Goal: Task Accomplishment & Management: Use online tool/utility

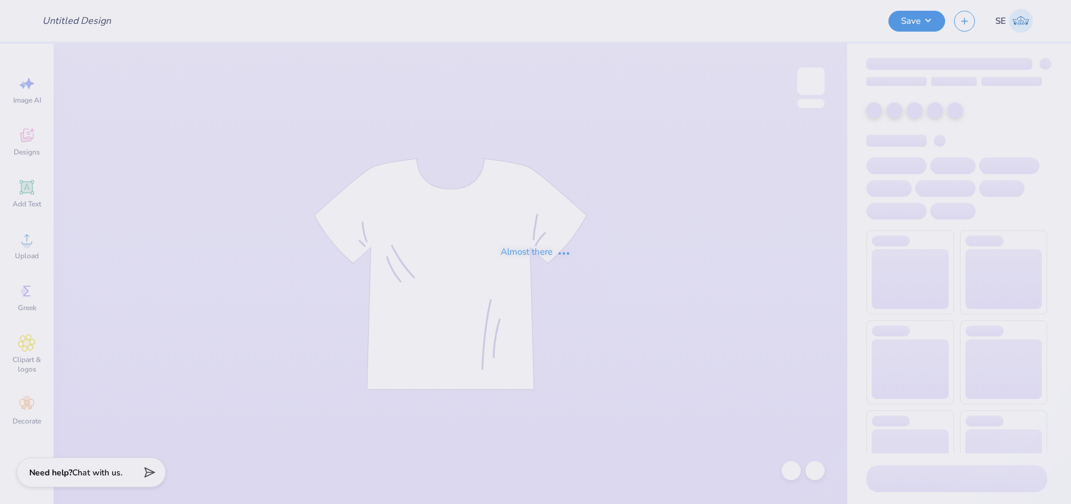
type input "Pare GBM member hoodies"
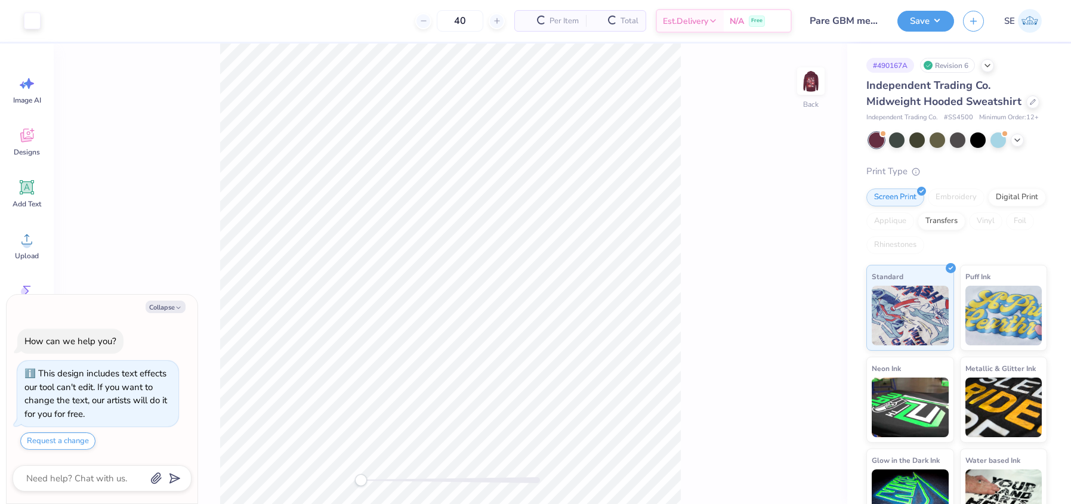
type textarea "x"
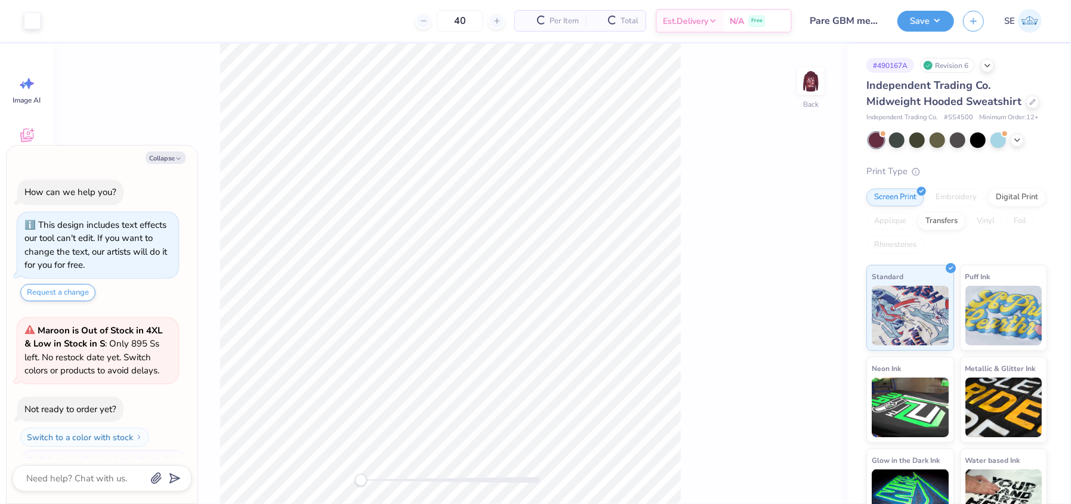
scroll to position [19, 0]
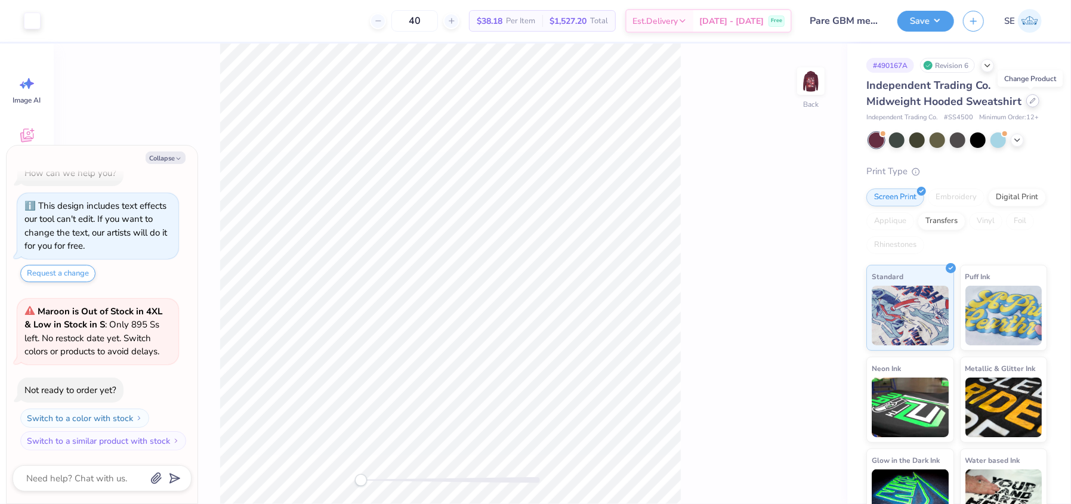
click at [1027, 104] on div at bounding box center [1032, 100] width 13 height 13
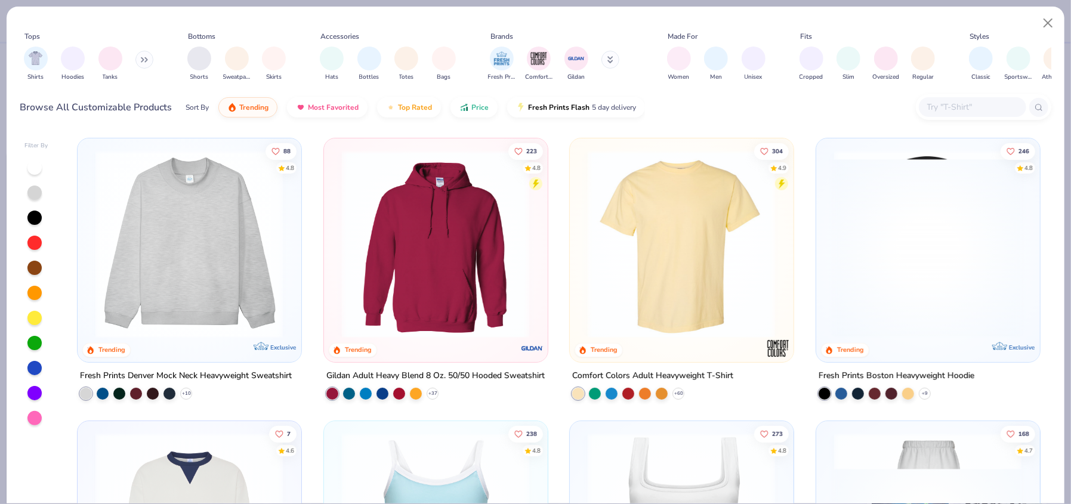
type textarea "x"
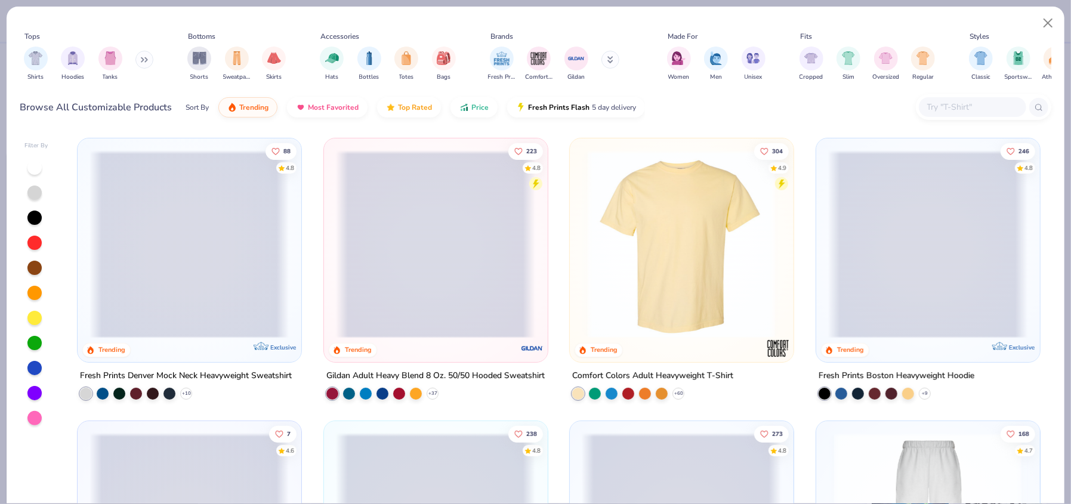
click at [942, 105] on input "text" at bounding box center [972, 107] width 92 height 14
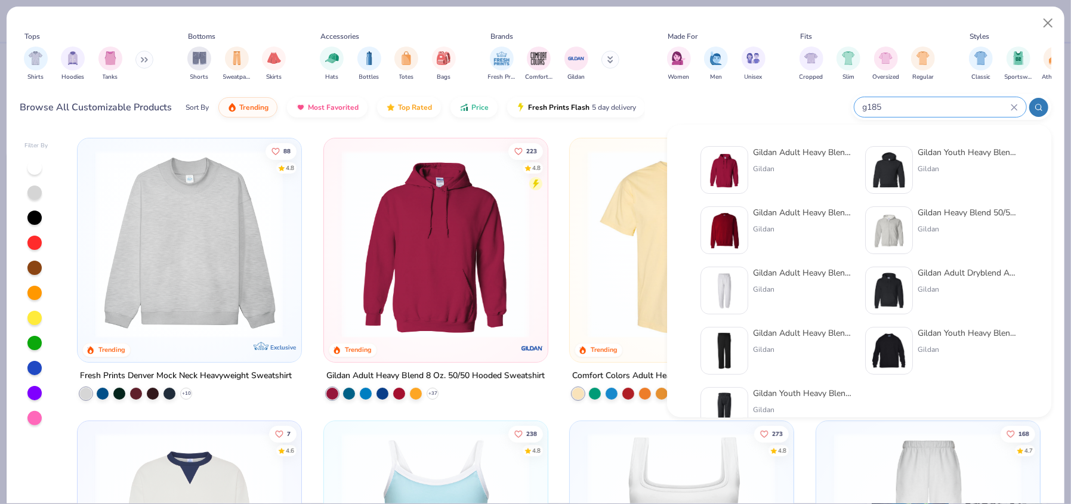
type input "g185"
click at [722, 166] on img at bounding box center [724, 169] width 37 height 37
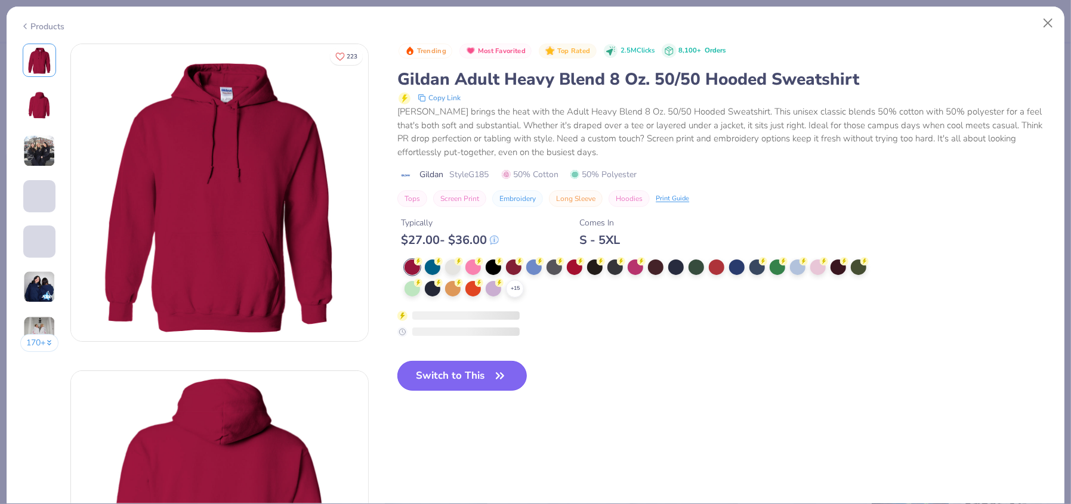
click at [495, 372] on icon "button" at bounding box center [499, 375] width 17 height 17
click at [445, 375] on button "Switch to This" at bounding box center [461, 376] width 129 height 30
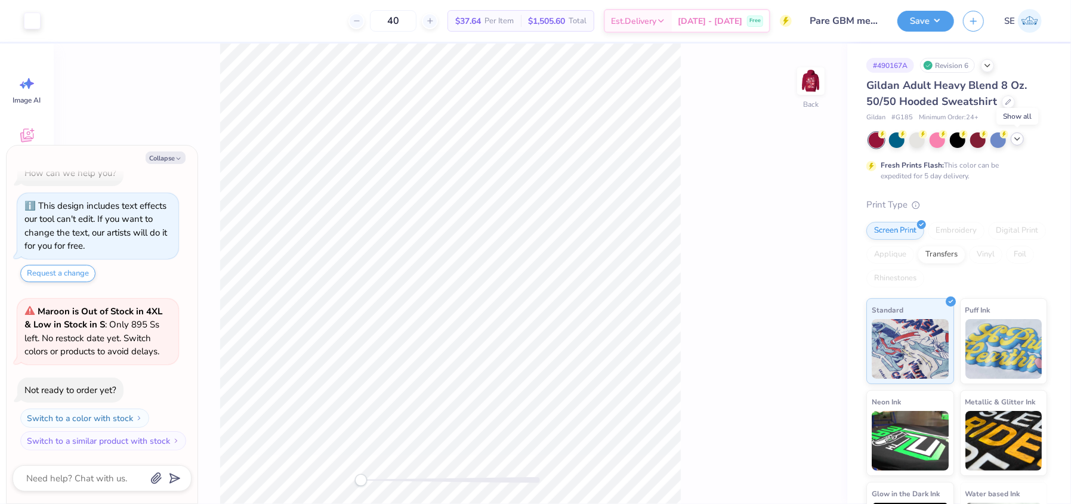
click at [1017, 140] on icon at bounding box center [1017, 139] width 10 height 10
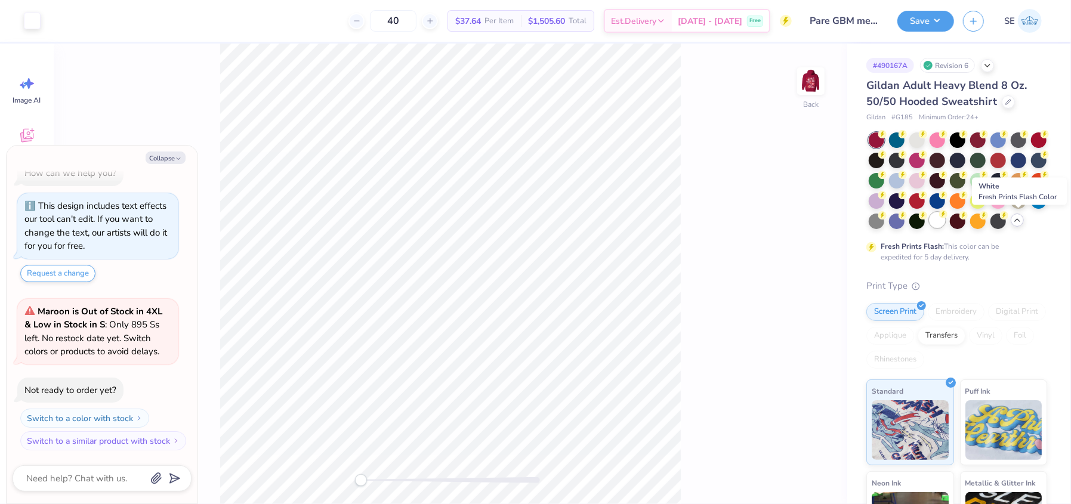
click at [945, 223] on div at bounding box center [937, 220] width 16 height 16
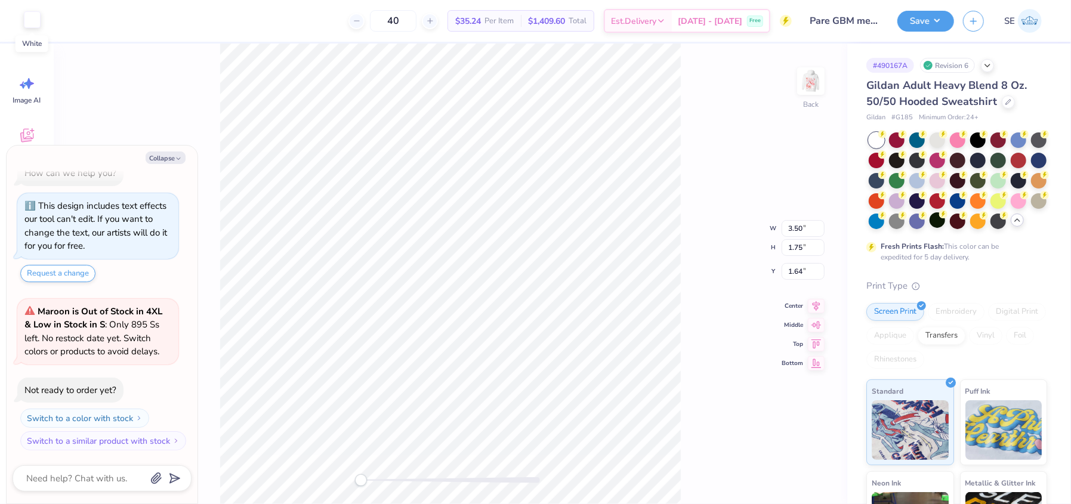
click at [28, 20] on div at bounding box center [32, 19] width 17 height 17
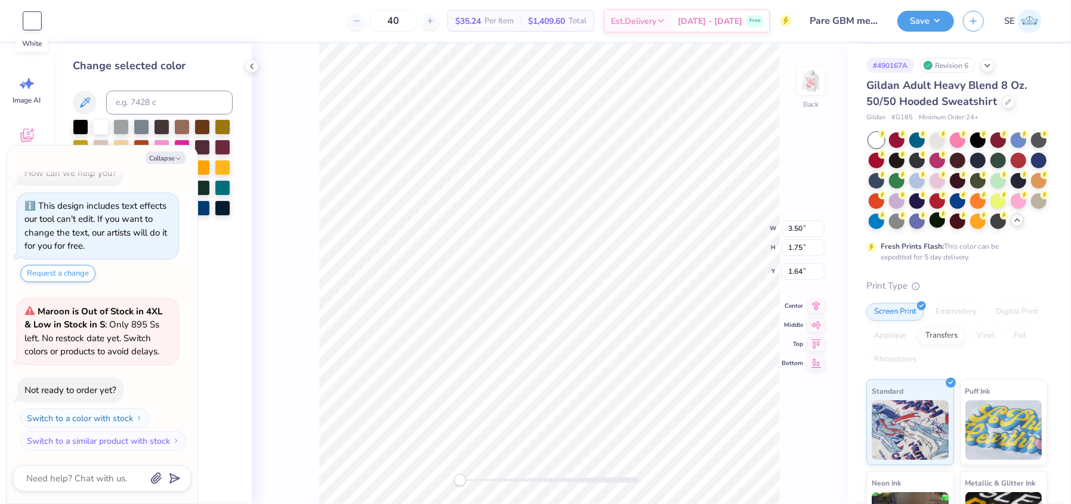
type textarea "x"
click at [147, 101] on input at bounding box center [169, 103] width 126 height 24
paste input "285 C B"
type input "285 C B"
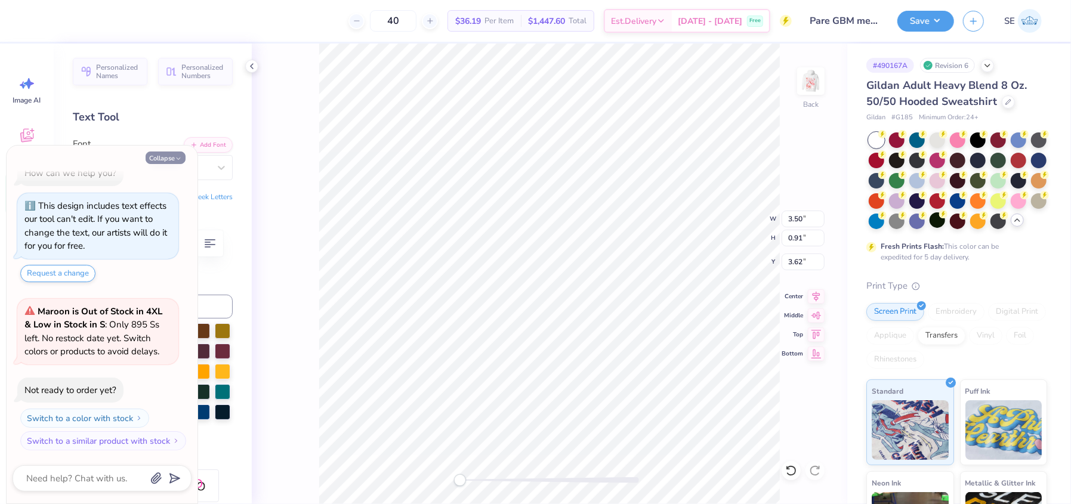
click at [178, 155] on icon "button" at bounding box center [178, 158] width 7 height 7
type textarea "x"
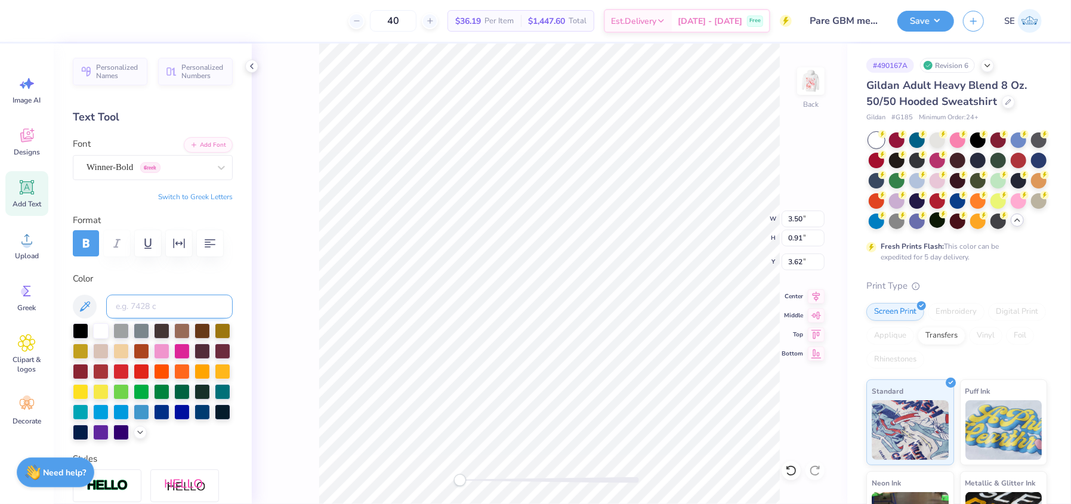
click at [139, 303] on input at bounding box center [169, 307] width 126 height 24
paste input "285 C B"
type input "285 C B"
click at [813, 91] on img at bounding box center [811, 81] width 48 height 48
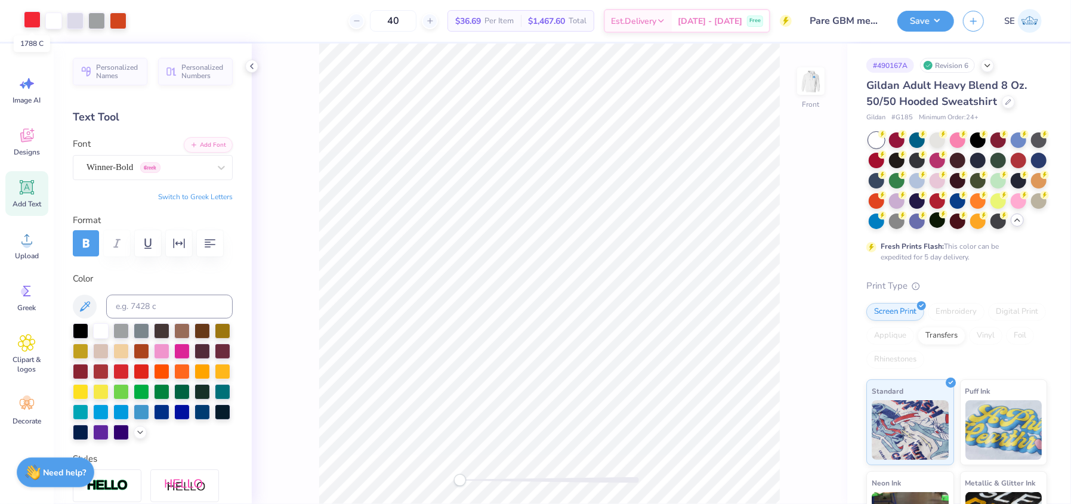
click at [32, 20] on div at bounding box center [32, 19] width 17 height 17
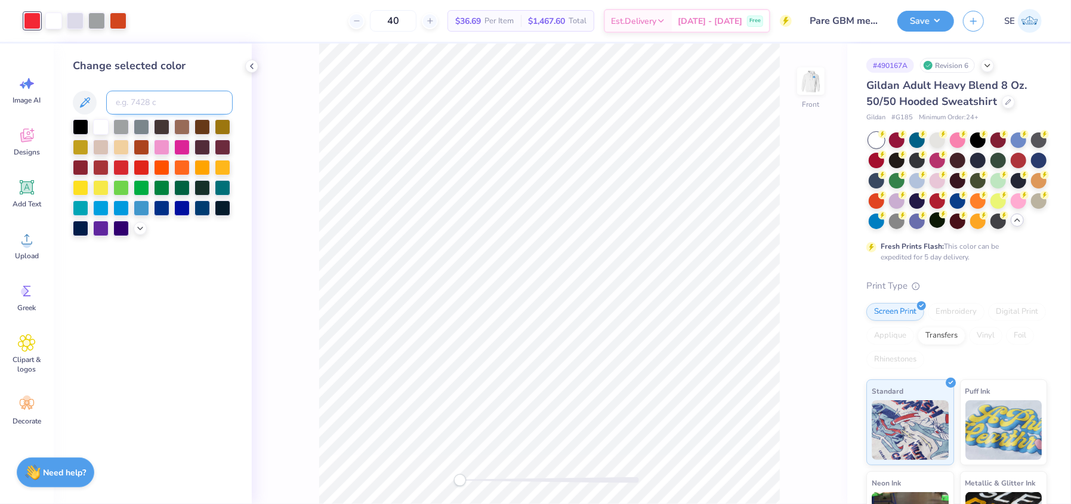
click at [158, 99] on input at bounding box center [169, 103] width 126 height 24
paste input
click at [53, 20] on div at bounding box center [53, 19] width 17 height 17
click at [133, 97] on input at bounding box center [169, 103] width 126 height 24
paste input
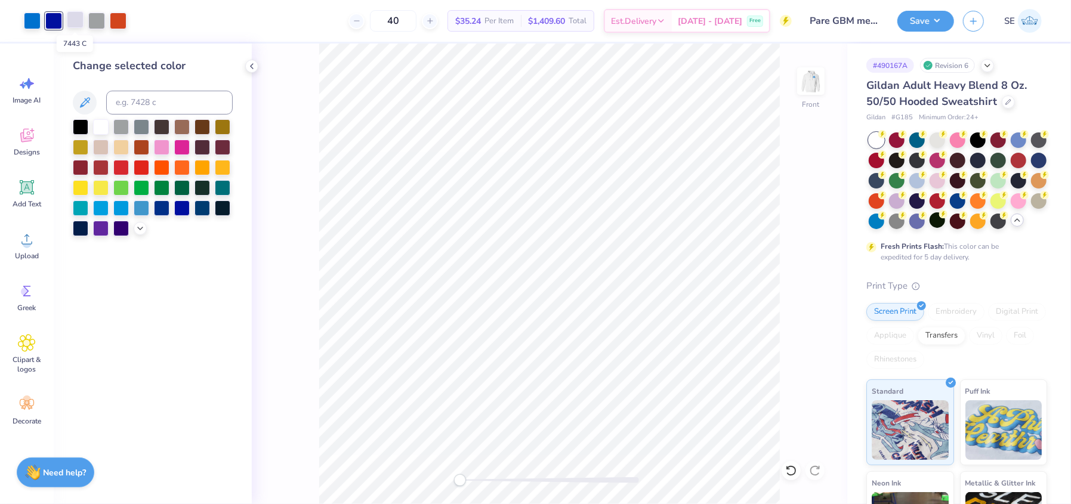
click at [71, 21] on div at bounding box center [75, 19] width 17 height 17
click at [130, 103] on input at bounding box center [169, 103] width 126 height 24
paste input
click at [89, 22] on div at bounding box center [96, 19] width 17 height 17
click at [162, 104] on input at bounding box center [169, 103] width 126 height 24
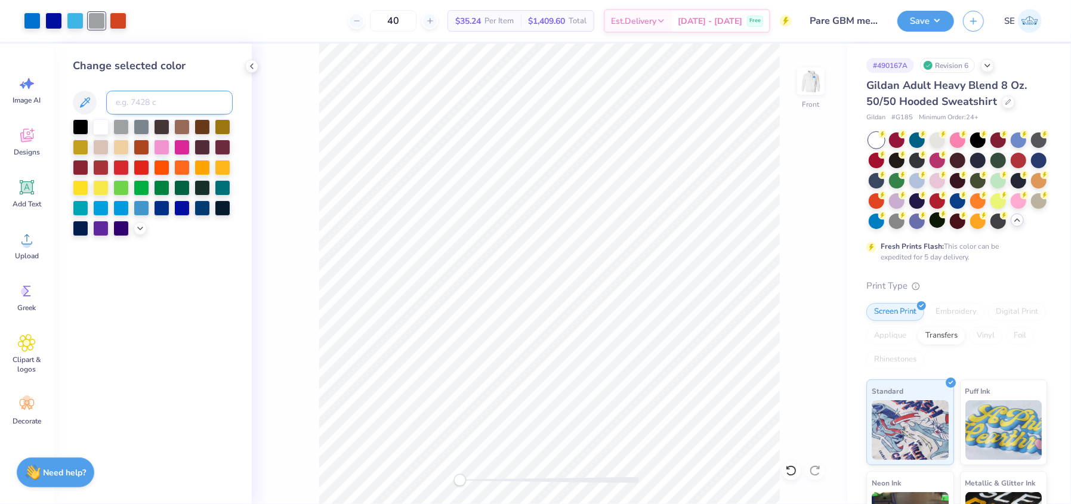
paste input
click at [141, 101] on input at bounding box center [169, 103] width 126 height 24
paste input
click at [115, 19] on div at bounding box center [118, 19] width 17 height 17
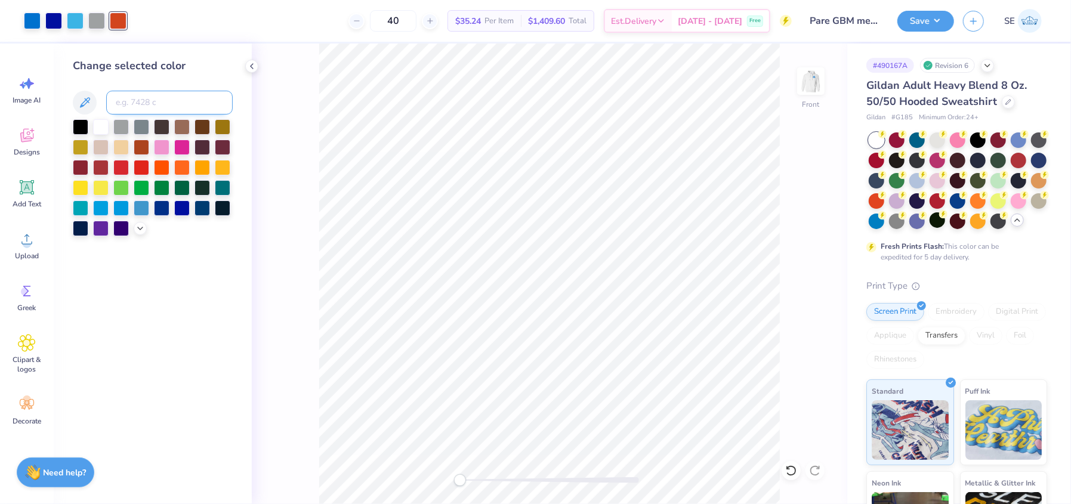
click at [147, 100] on input at bounding box center [169, 103] width 126 height 24
paste input
click at [841, 242] on div "Front" at bounding box center [549, 274] width 595 height 460
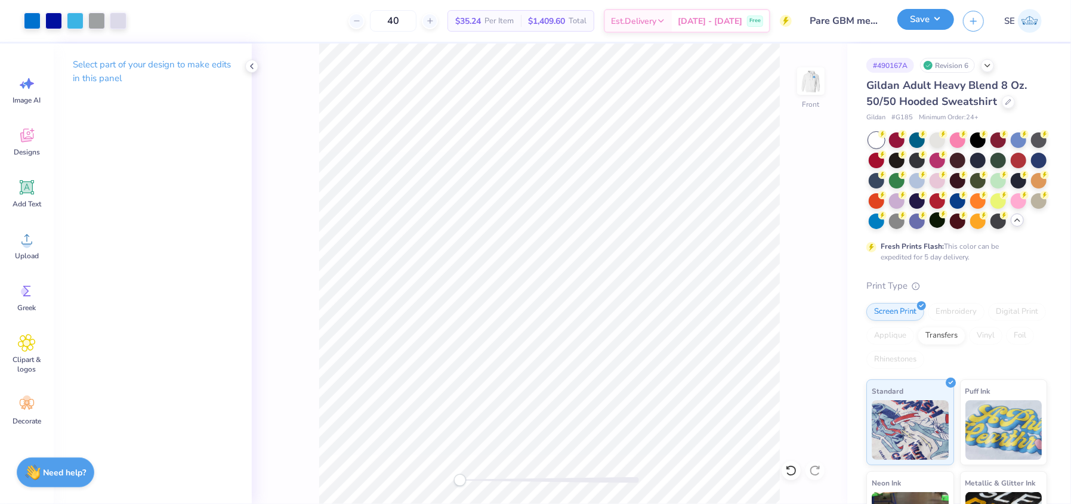
click at [932, 18] on button "Save" at bounding box center [925, 19] width 57 height 21
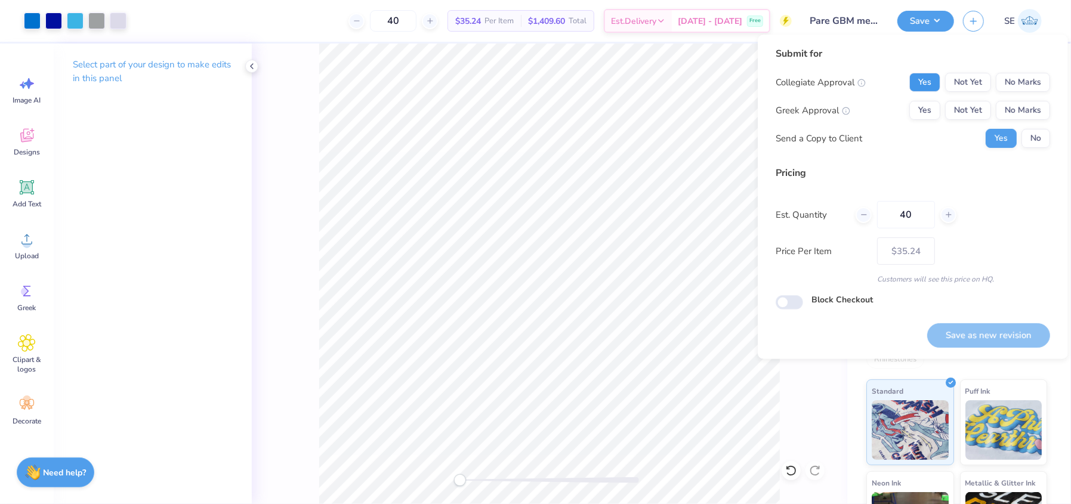
click at [917, 81] on button "Yes" at bounding box center [924, 82] width 31 height 19
click at [1017, 110] on button "No Marks" at bounding box center [1022, 110] width 54 height 19
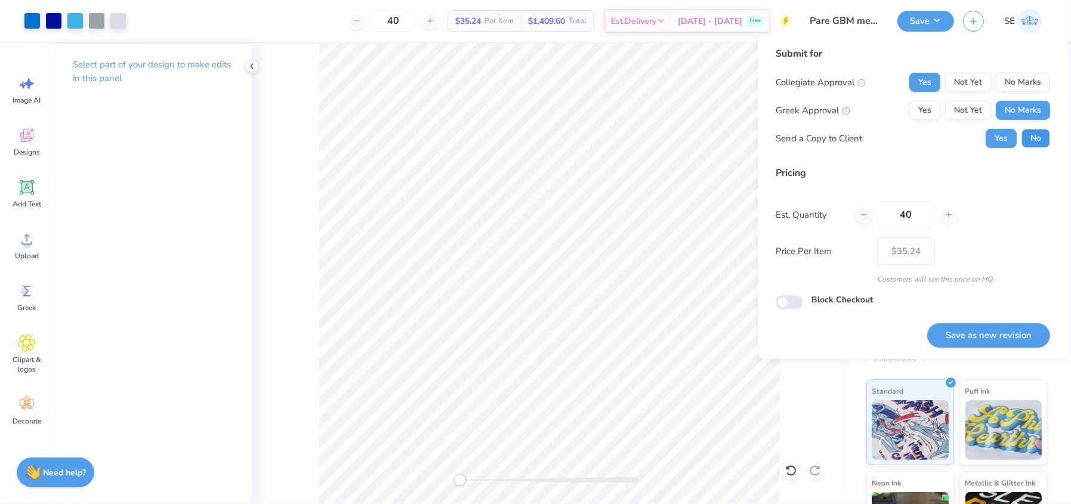
click at [1031, 142] on button "No" at bounding box center [1035, 138] width 29 height 19
click at [982, 327] on button "Save as new revision" at bounding box center [988, 335] width 123 height 24
type input "$35.24"
